Goal: Information Seeking & Learning: Check status

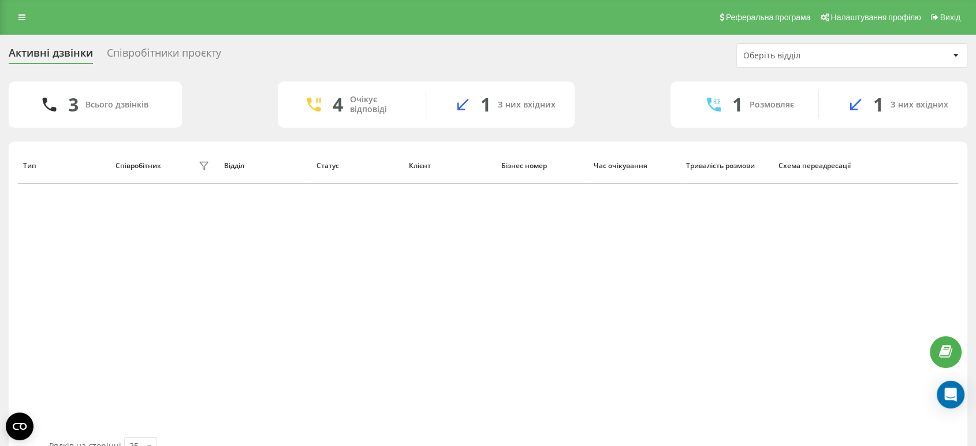
click at [145, 104] on div "Всього дзвінків" at bounding box center [116, 105] width 63 height 10
click at [961, 57] on div at bounding box center [954, 55] width 13 height 14
click at [671, 62] on div "Активні дзвінки Співробітники проєкту Оберіть відділ" at bounding box center [488, 55] width 958 height 24
click at [21, 22] on link at bounding box center [22, 17] width 21 height 16
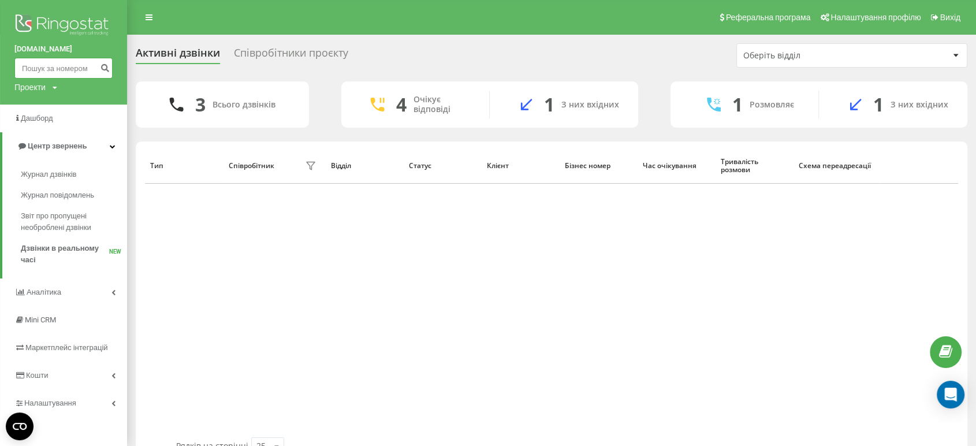
click at [69, 66] on input at bounding box center [63, 68] width 98 height 21
type input "0505658804"
click at [103, 66] on icon "submit" at bounding box center [105, 66] width 10 height 7
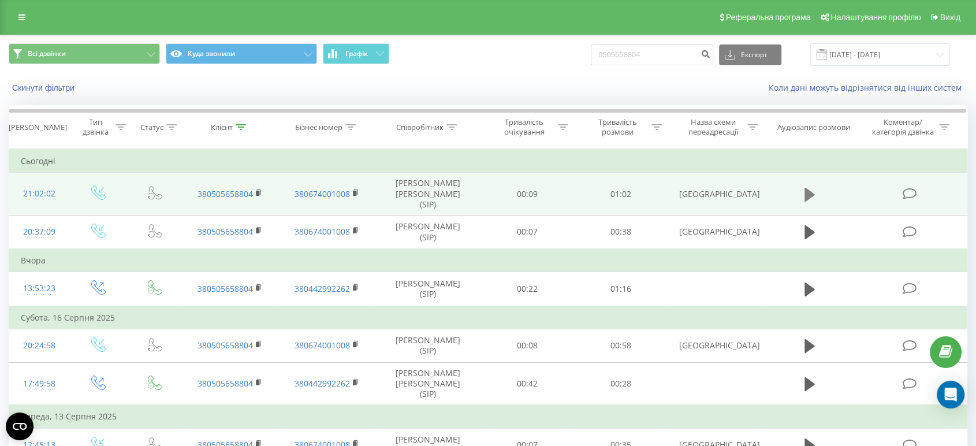
click at [806, 190] on icon at bounding box center [809, 194] width 10 height 14
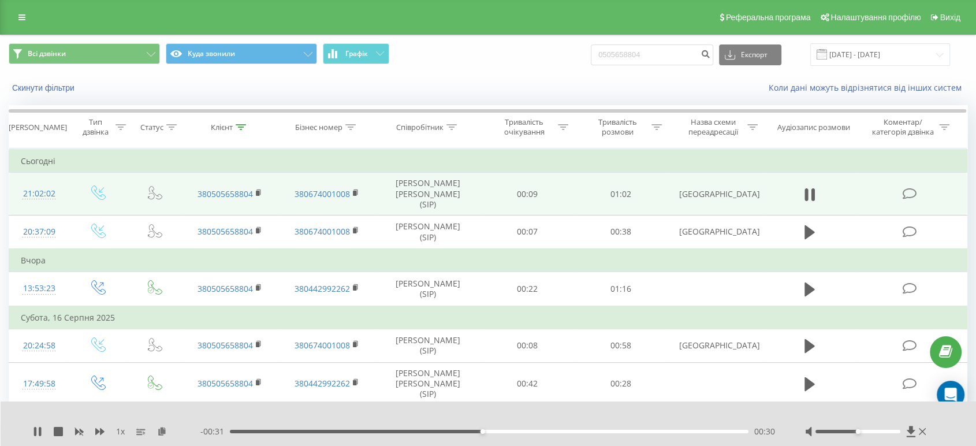
click at [806, 190] on icon at bounding box center [805, 194] width 3 height 13
drag, startPoint x: 660, startPoint y: 53, endPoint x: 596, endPoint y: 63, distance: 65.6
click at [596, 63] on div "Всі дзвінки Куда звонили Графік 0505658804 Експорт .csv .xls .xlsx [DATE] - [DA…" at bounding box center [488, 54] width 958 height 23
